Goal: Register for event/course

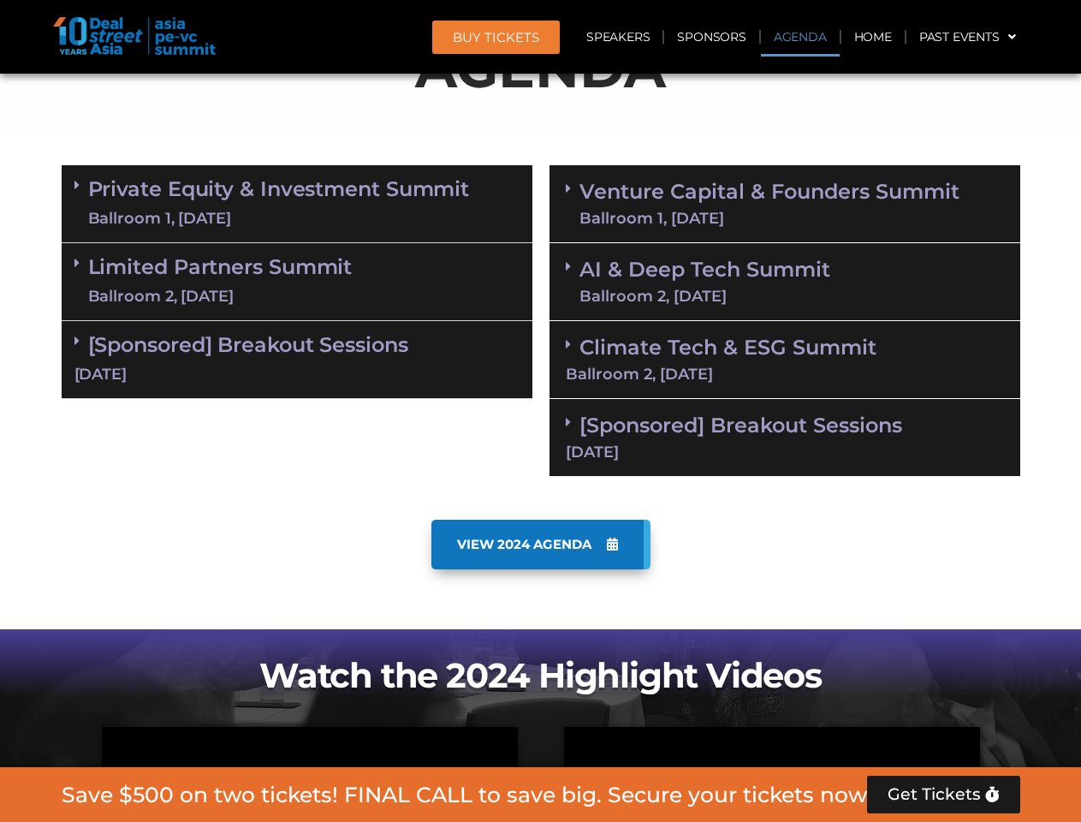
scroll to position [1061, 0]
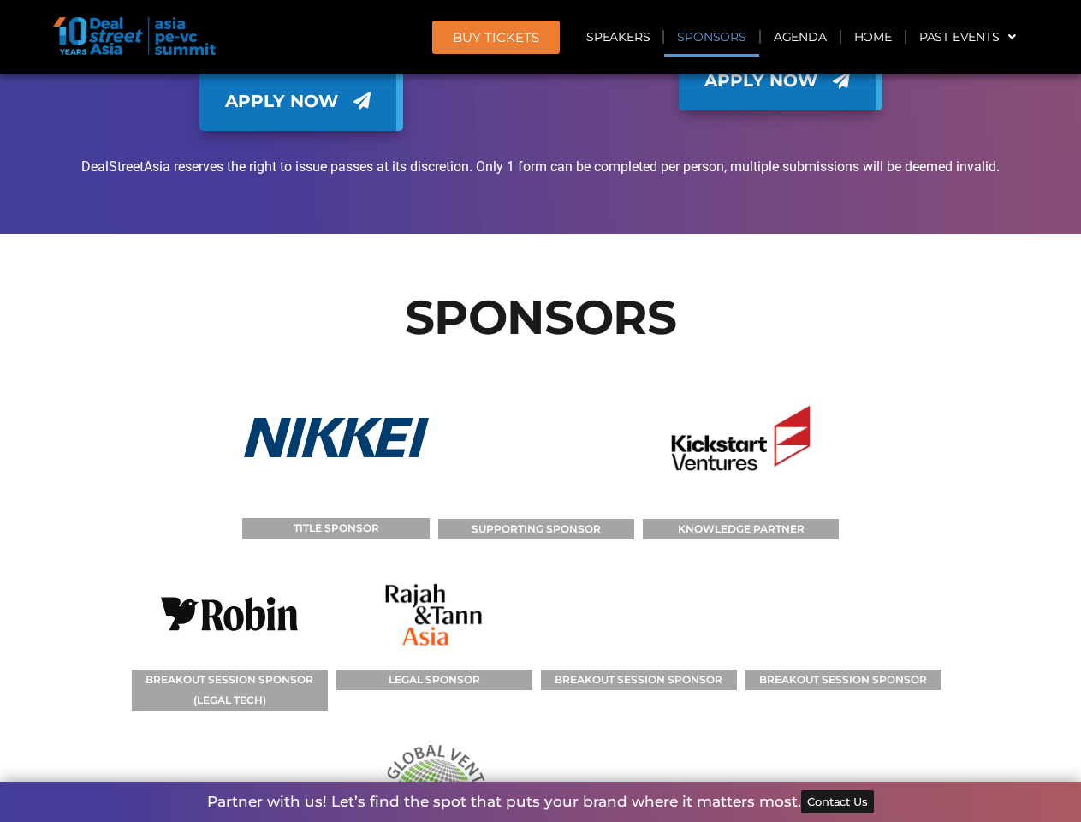
scroll to position [12114, 0]
